Goal: Task Accomplishment & Management: Manage account settings

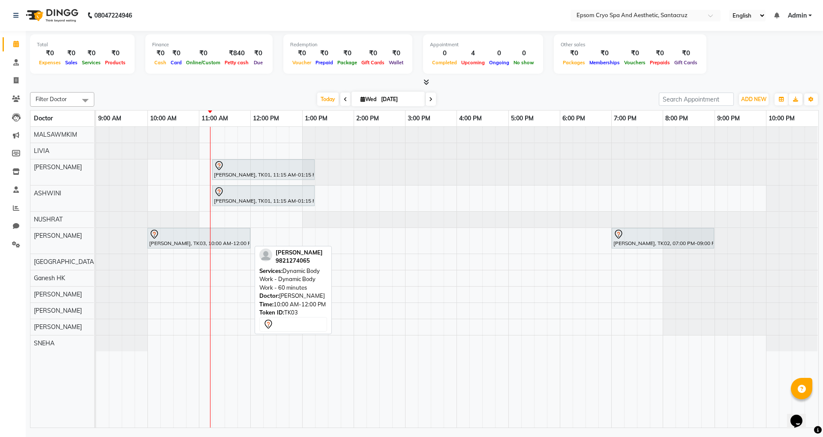
click at [183, 237] on div at bounding box center [198, 234] width 99 height 10
select select "7"
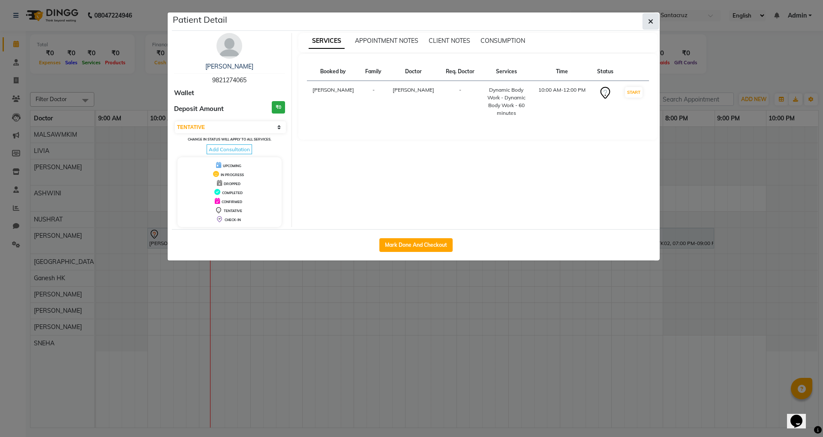
click at [648, 23] on icon "button" at bounding box center [650, 21] width 5 height 7
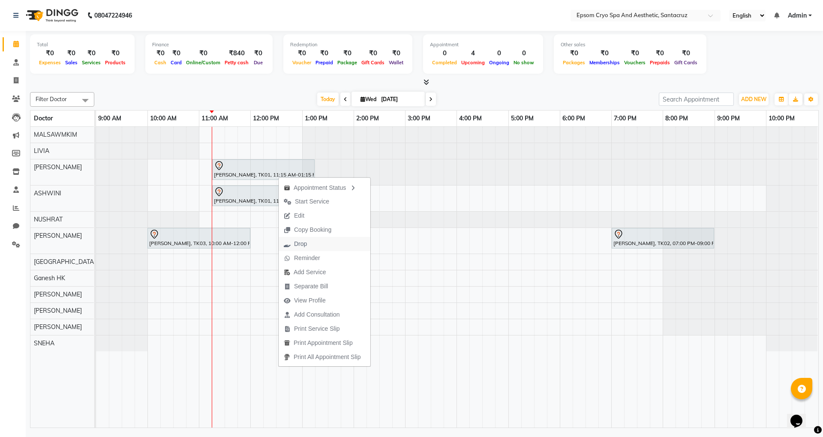
click at [308, 240] on span "Drop" at bounding box center [295, 244] width 33 height 14
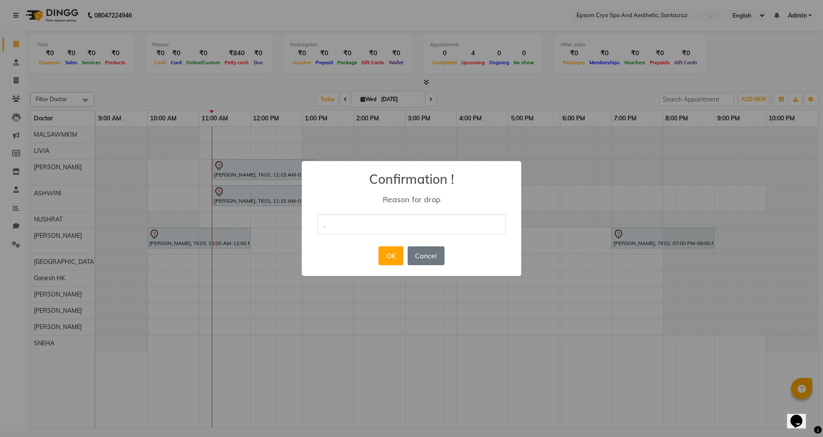
type input "."
click at [345, 244] on div "× Confirmation ! Reason for drop . OK No Cancel" at bounding box center [411, 218] width 219 height 115
click at [386, 257] on button "OK" at bounding box center [391, 255] width 24 height 19
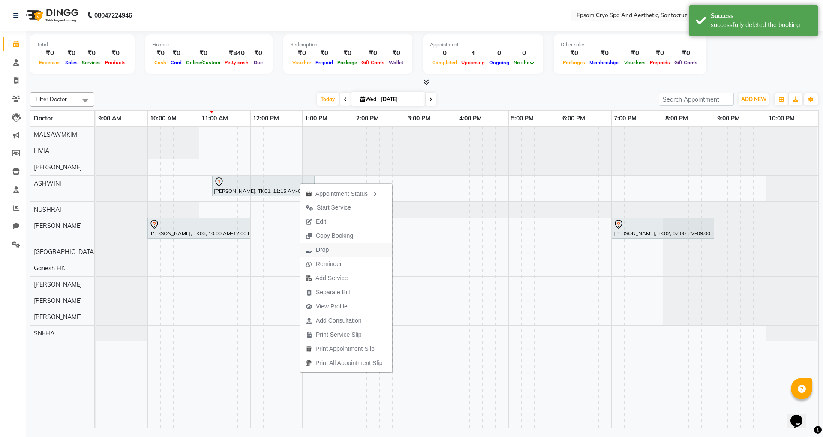
click at [332, 244] on span "Drop" at bounding box center [316, 250] width 33 height 14
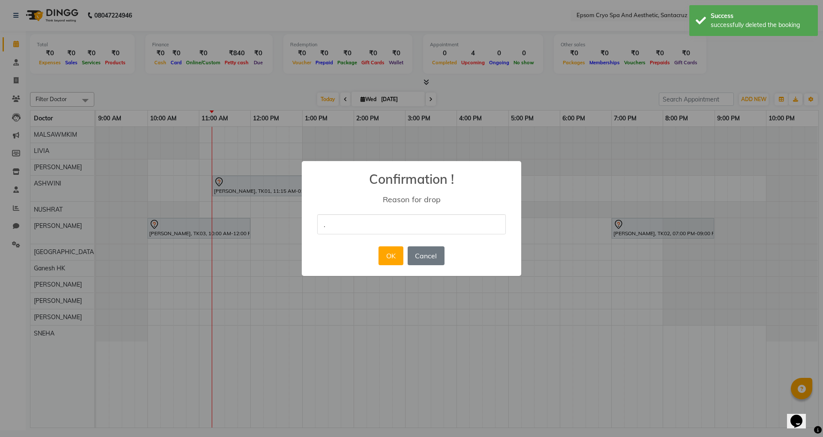
type input "."
click at [358, 258] on div "× Confirmation ! Reason for drop . OK No Cancel" at bounding box center [411, 218] width 219 height 115
click at [384, 253] on button "OK" at bounding box center [391, 255] width 24 height 19
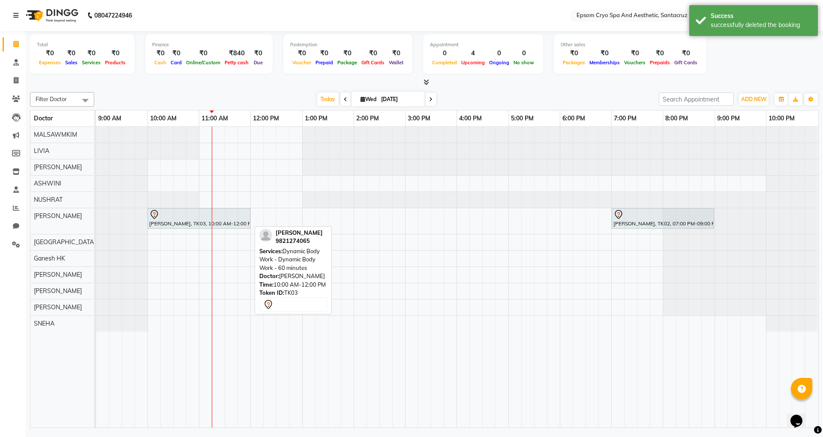
click at [199, 217] on div at bounding box center [198, 215] width 99 height 10
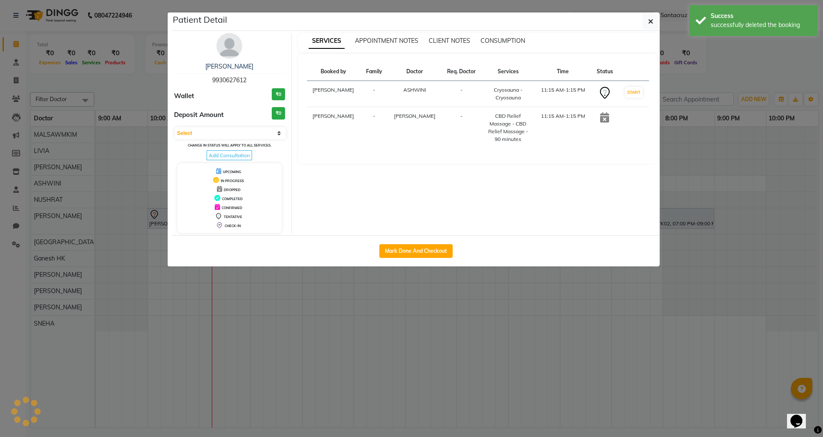
select select "7"
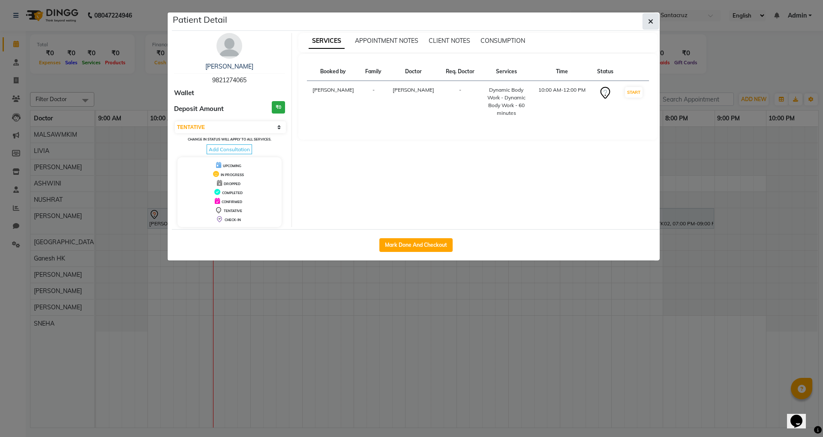
click at [648, 19] on icon "button" at bounding box center [650, 21] width 5 height 7
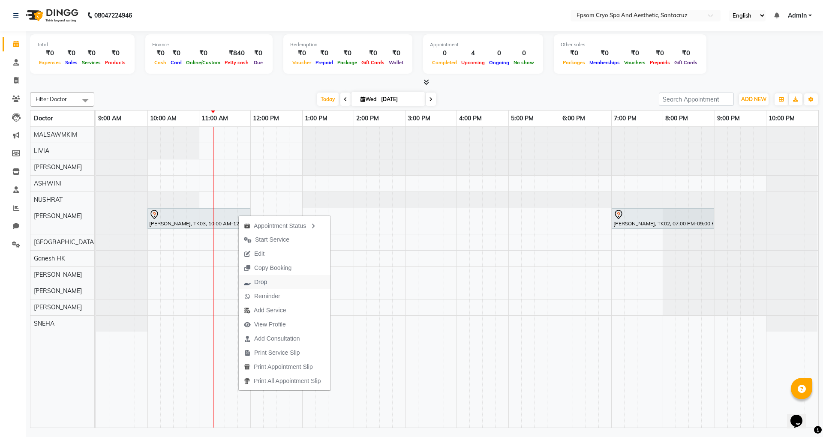
click at [270, 284] on span "Drop" at bounding box center [255, 282] width 33 height 14
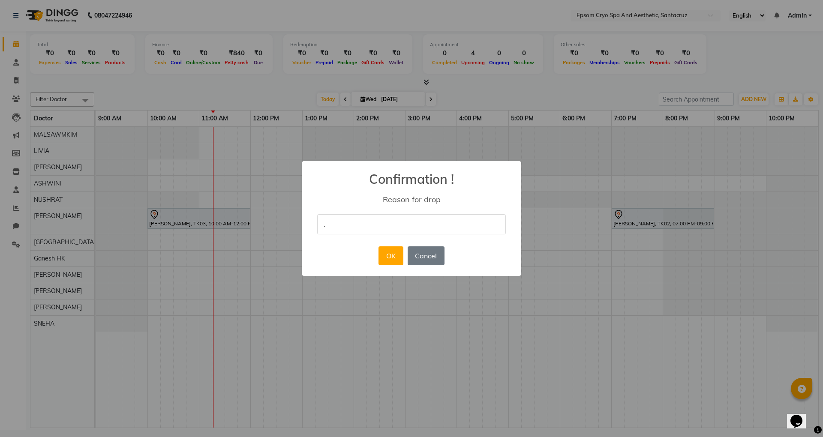
type input "."
click at [359, 244] on div "× Confirmation ! Reason for drop . OK No Cancel" at bounding box center [411, 218] width 219 height 115
click at [388, 252] on button "OK" at bounding box center [391, 255] width 24 height 19
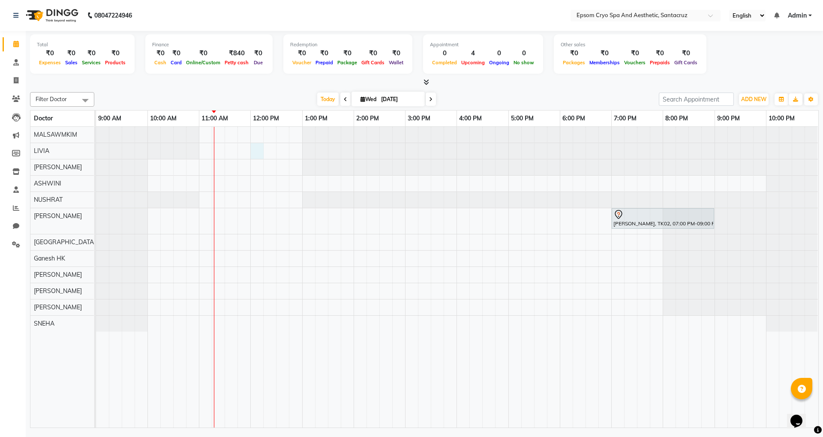
click at [258, 150] on div "[PERSON_NAME], TK02, 07:00 PM-09:00 PM, Obagi Brightening Facial - Obagi Bright…" at bounding box center [457, 277] width 722 height 301
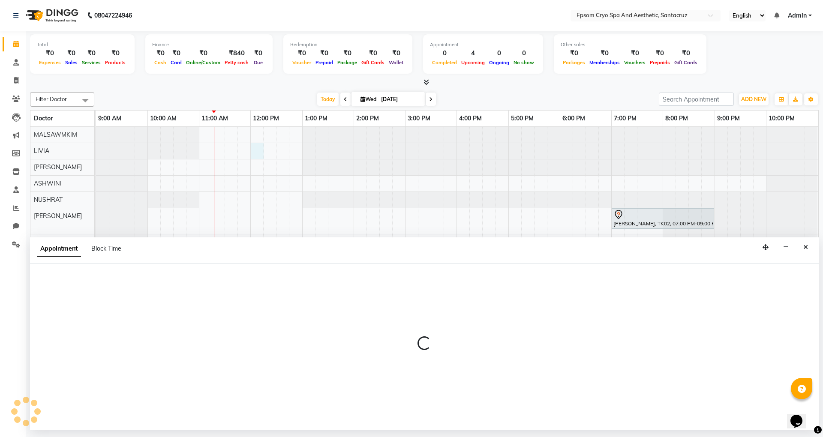
select select "72611"
select select "720"
select select "tentative"
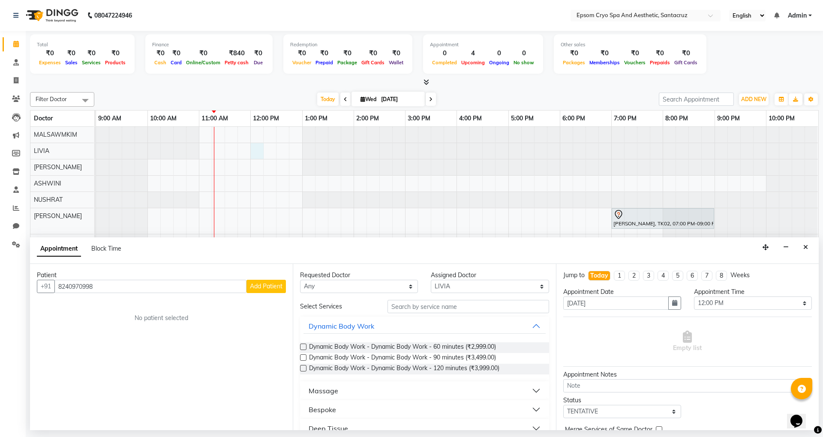
type input "8240970998"
click at [270, 288] on span "Add Patient" at bounding box center [266, 286] width 33 height 8
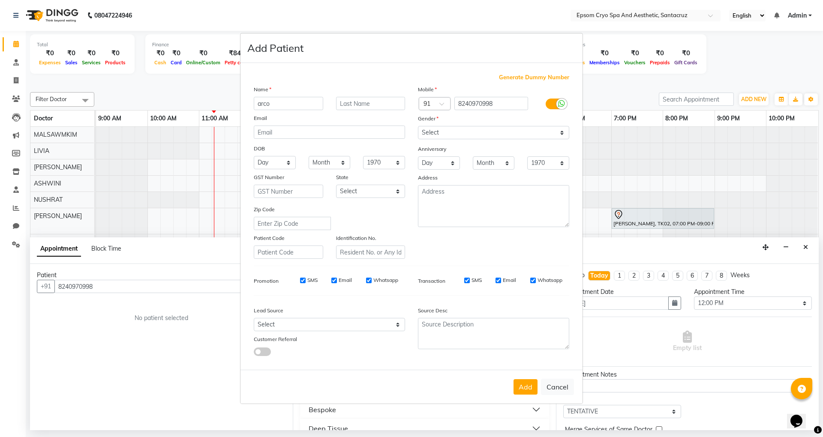
type input "arco"
click at [442, 129] on select "Select [DEMOGRAPHIC_DATA] [DEMOGRAPHIC_DATA] Other Prefer Not To Say" at bounding box center [493, 132] width 151 height 13
select select "[DEMOGRAPHIC_DATA]"
click at [418, 127] on select "Select [DEMOGRAPHIC_DATA] [DEMOGRAPHIC_DATA] Other Prefer Not To Say" at bounding box center [493, 132] width 151 height 13
click at [528, 388] on button "Add" at bounding box center [526, 386] width 24 height 15
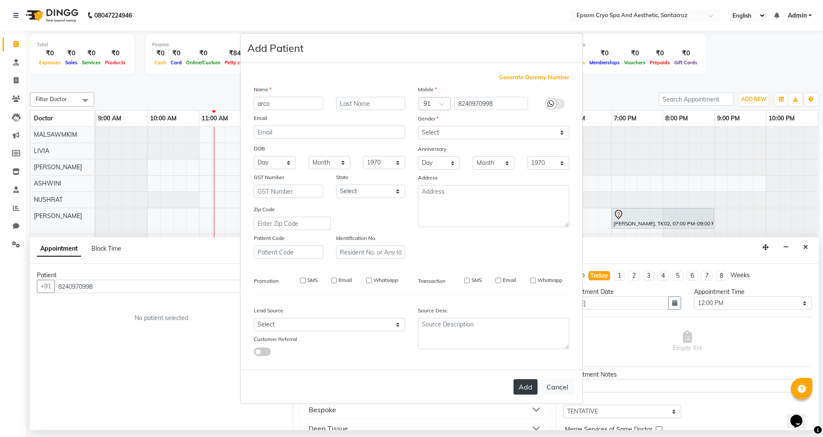
select select
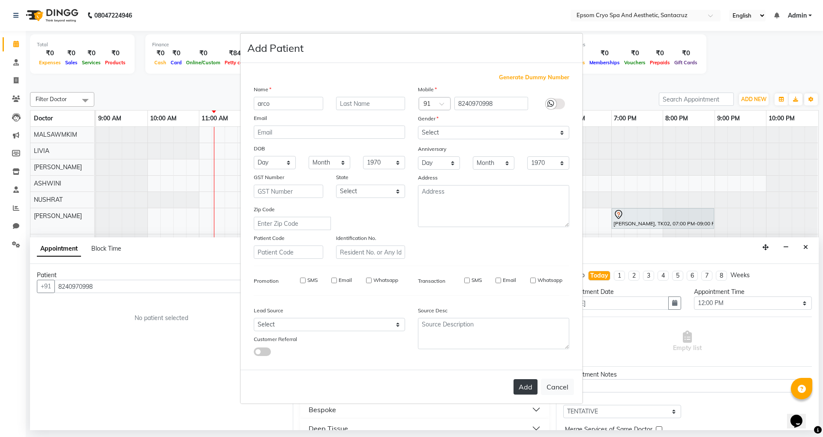
select select
checkbox input "false"
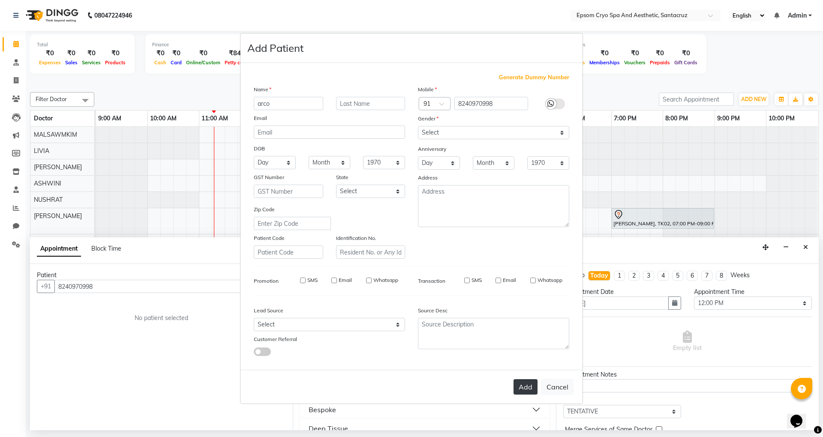
checkbox input "false"
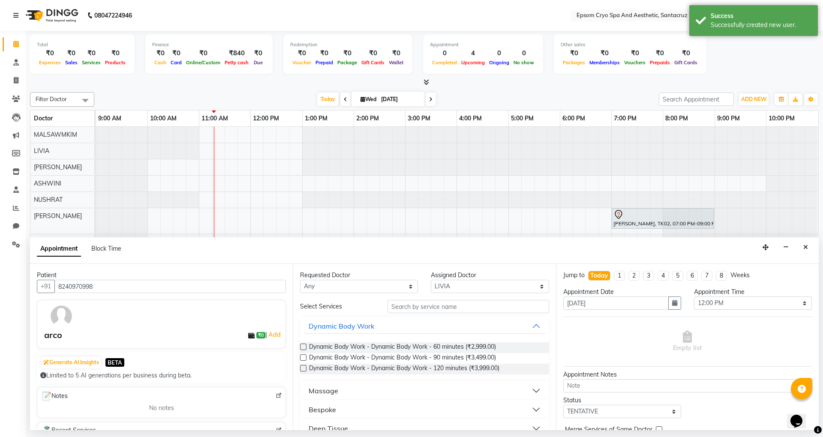
click at [303, 347] on label at bounding box center [303, 347] width 6 height 6
click at [303, 347] on input "checkbox" at bounding box center [303, 348] width 6 height 6
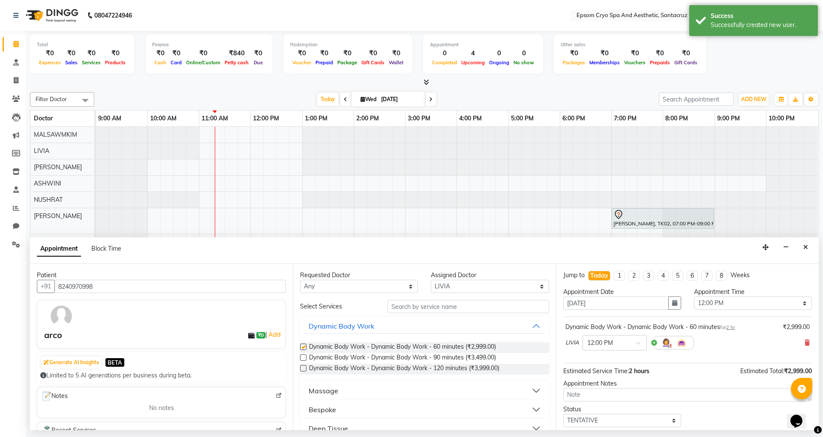
checkbox input "false"
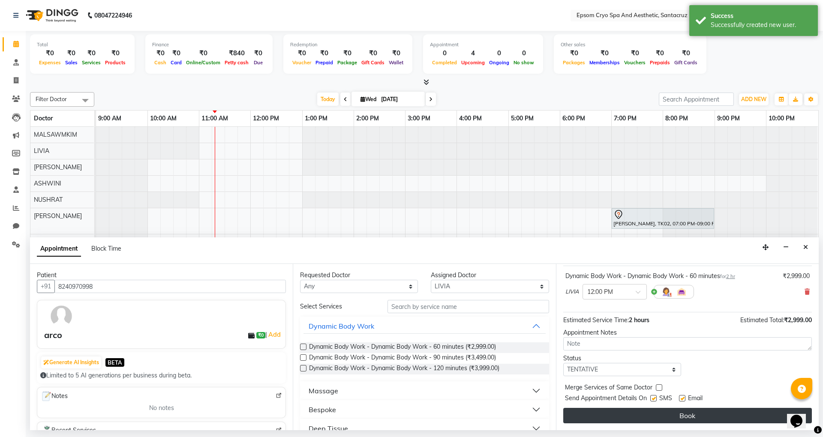
click at [667, 419] on button "Book" at bounding box center [687, 415] width 249 height 15
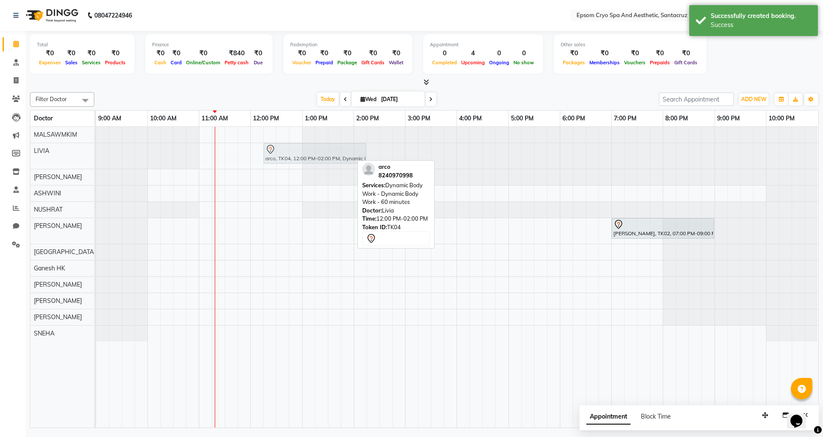
drag, startPoint x: 260, startPoint y: 154, endPoint x: 273, endPoint y: 152, distance: 14.0
click at [96, 152] on div "arco, TK04, 12:00 PM-02:00 PM, Dynamic Body Work - Dynamic Body Work - 60 minut…" at bounding box center [96, 156] width 0 height 26
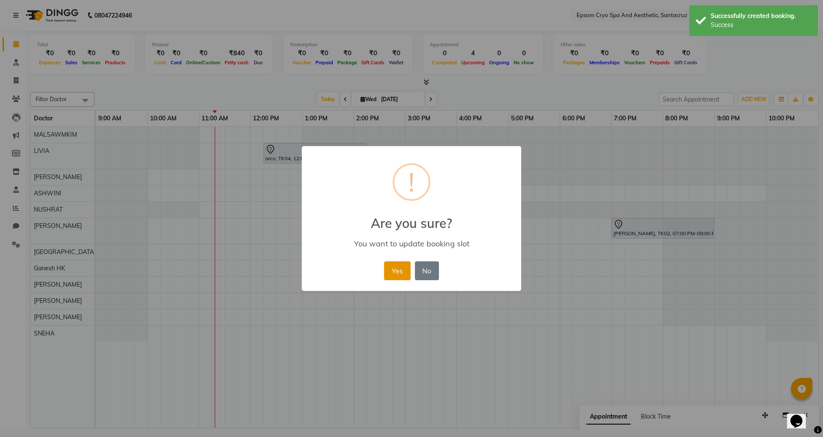
click at [402, 267] on button "Yes" at bounding box center [397, 270] width 26 height 19
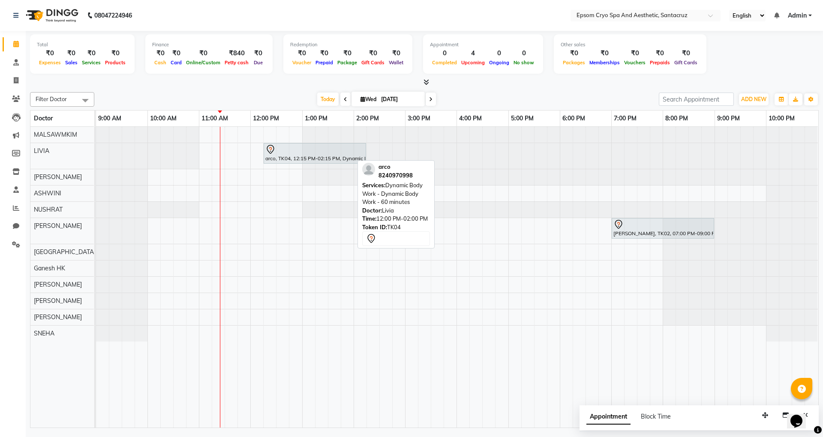
click at [7, 278] on div "Calendar Consultation Invoice Patients Leads Marketing Members Inventory Staff …" at bounding box center [58, 224] width 116 height 400
click at [17, 58] on span at bounding box center [16, 63] width 15 height 10
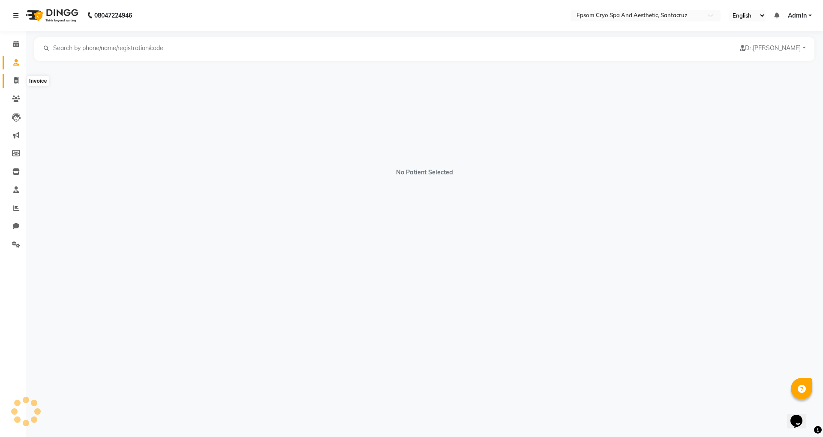
click at [14, 78] on icon at bounding box center [16, 80] width 5 height 6
select select "service"
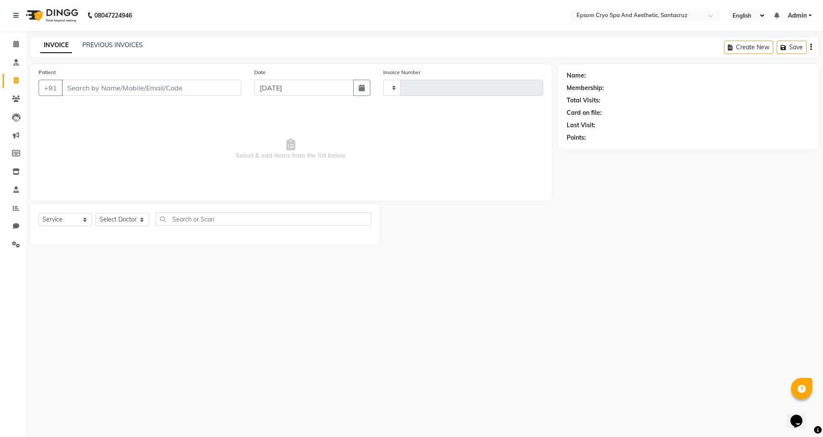
type input "0531"
select select "8028"
click at [15, 64] on icon at bounding box center [16, 62] width 6 height 6
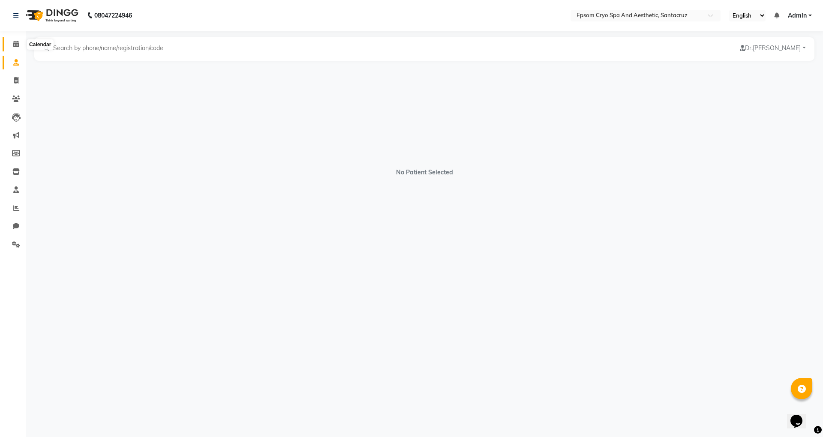
click at [18, 42] on icon at bounding box center [16, 44] width 6 height 6
